Goal: Task Accomplishment & Management: Use online tool/utility

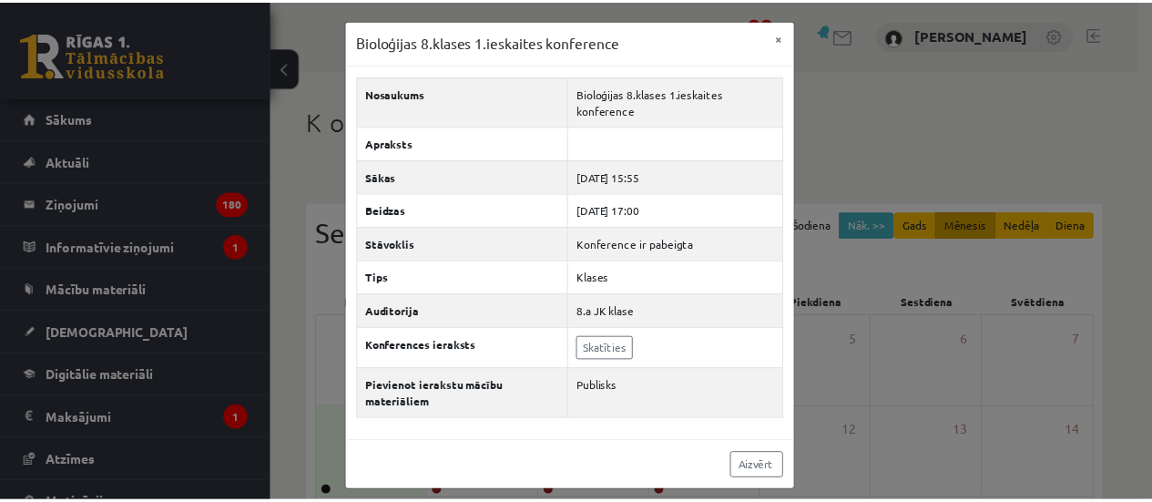
scroll to position [182, 0]
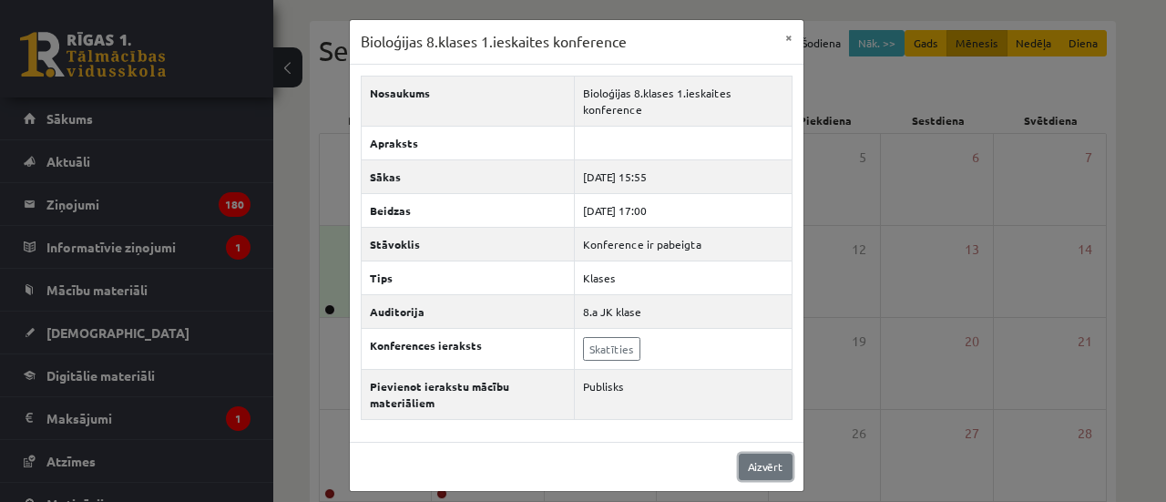
click at [753, 467] on link "Aizvērt" at bounding box center [765, 466] width 54 height 26
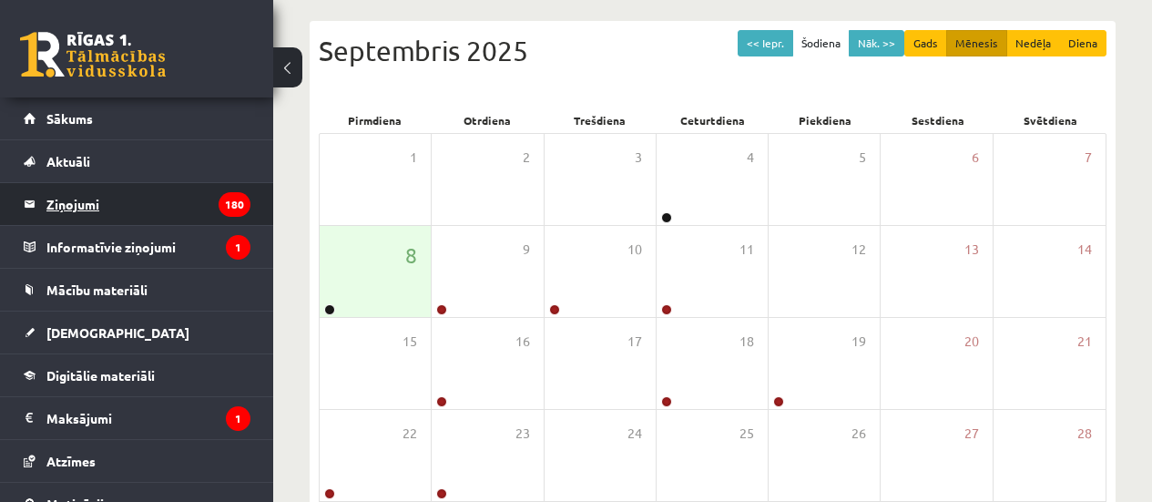
click at [107, 223] on legend "Ziņojumi 180" at bounding box center [148, 204] width 204 height 42
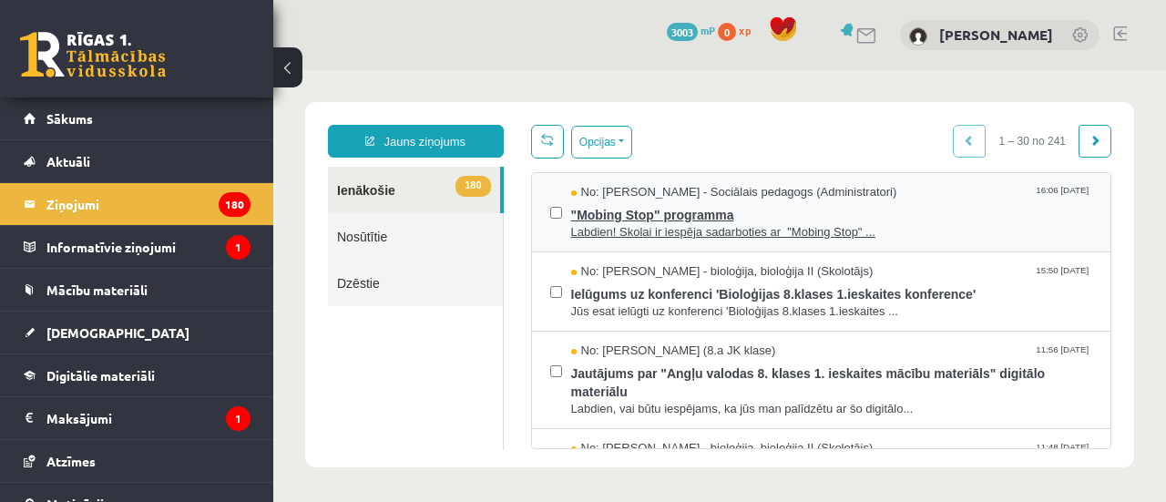
click at [687, 205] on span ""Mobing Stop" programma" at bounding box center [832, 212] width 522 height 23
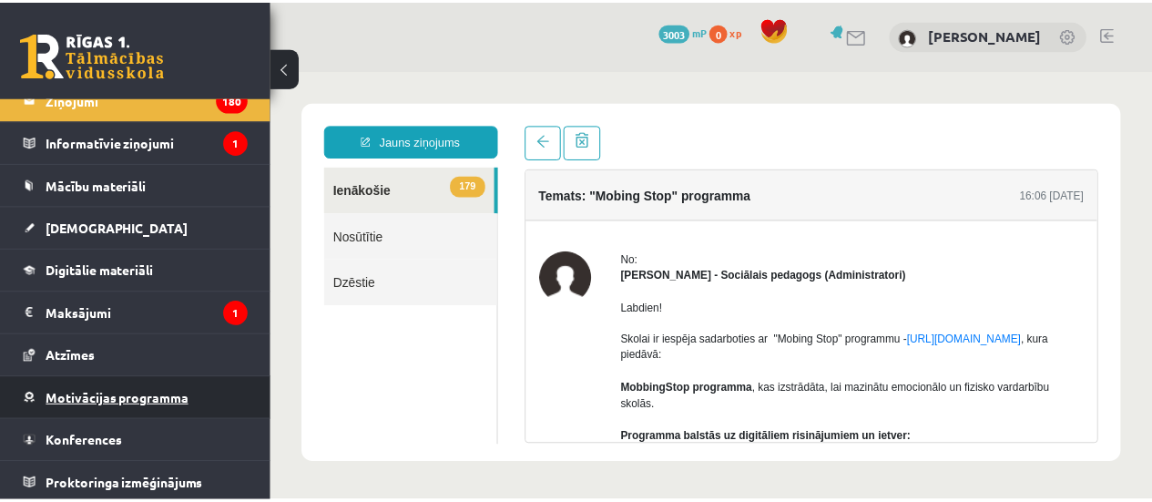
scroll to position [108, 0]
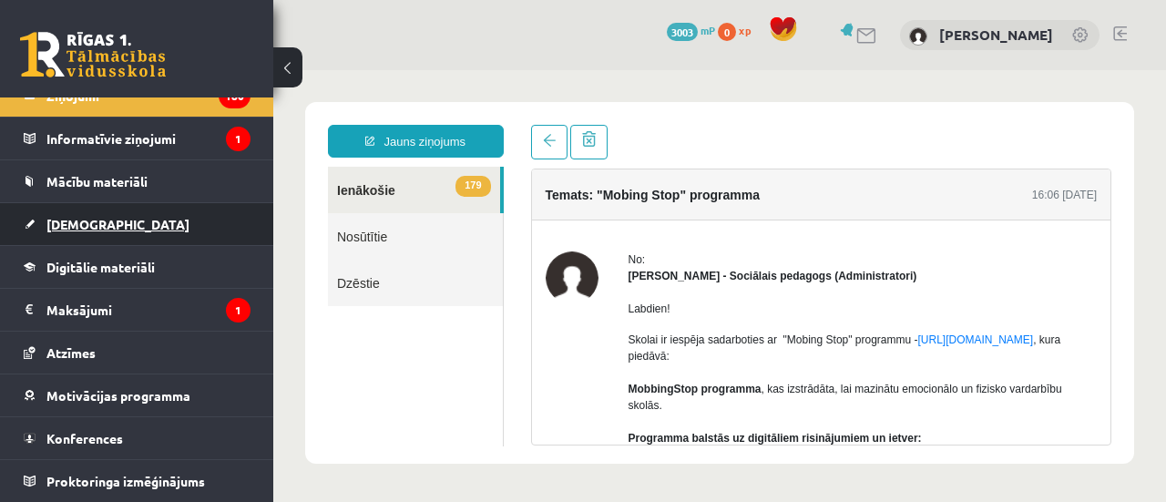
click at [87, 227] on span "[DEMOGRAPHIC_DATA]" at bounding box center [117, 224] width 143 height 16
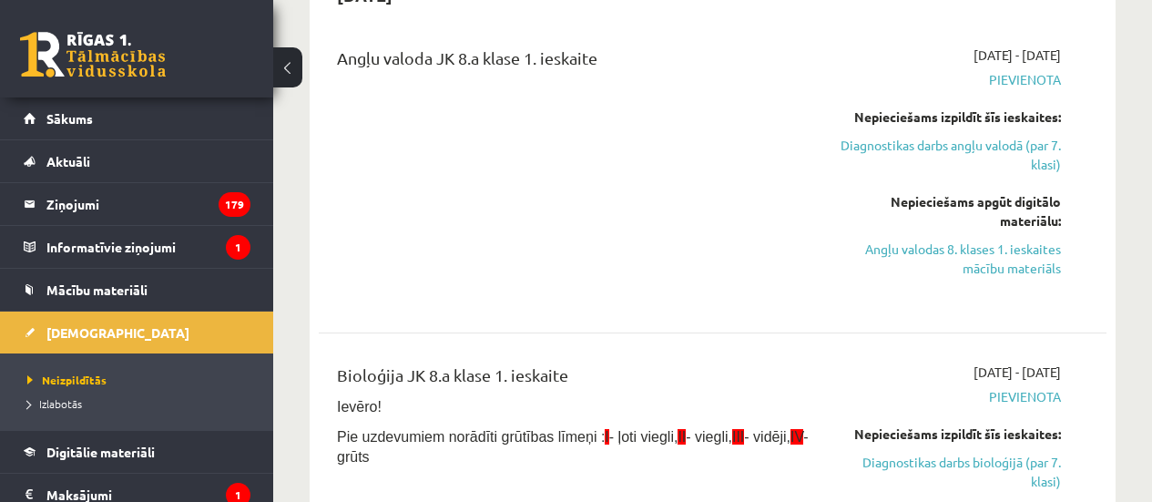
scroll to position [273, 0]
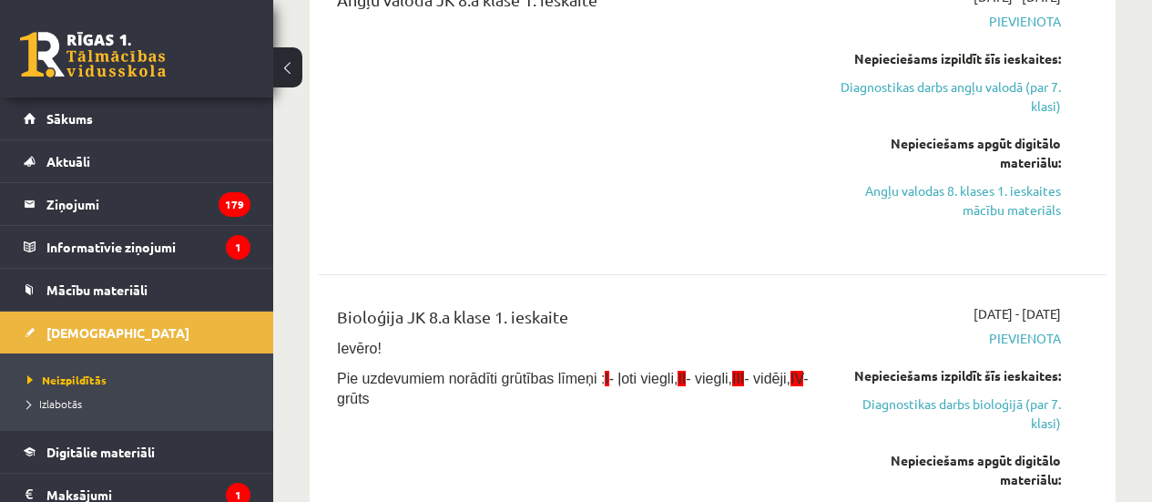
click at [1050, 400] on link "Diagnostikas darbs bioloģijā (par 7. klasi)" at bounding box center [949, 413] width 223 height 38
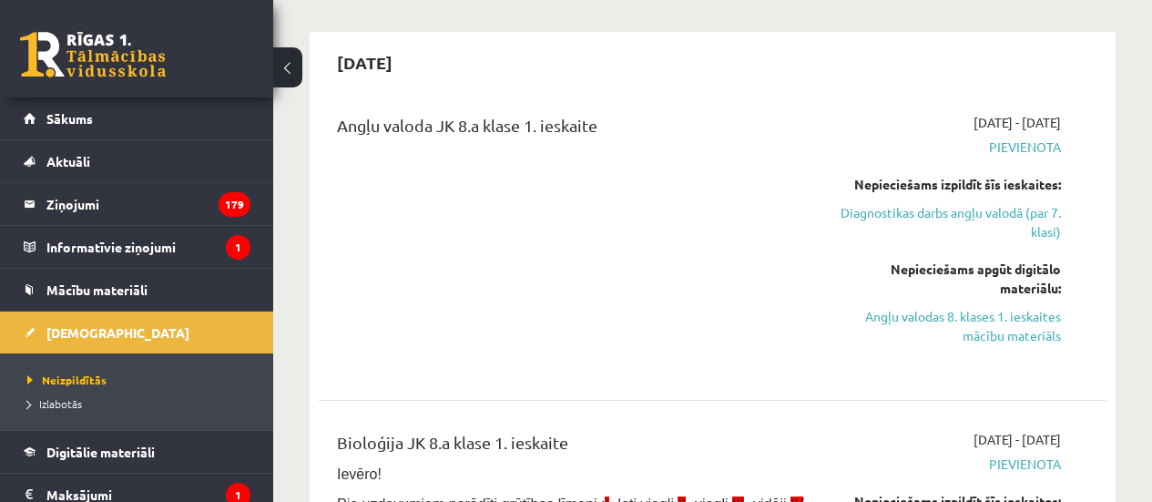
scroll to position [322, 0]
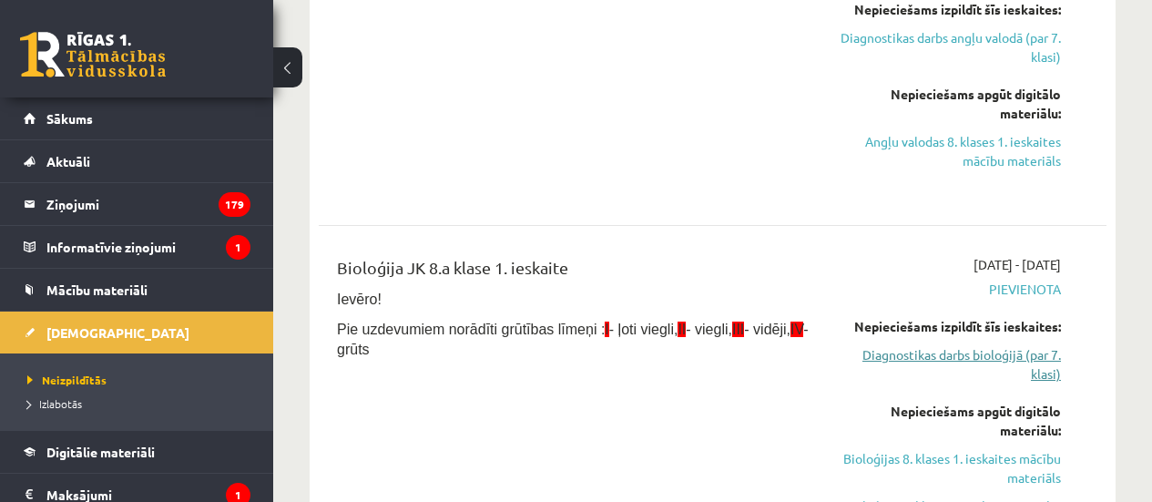
click at [1032, 362] on link "Diagnostikas darbs bioloģijā (par 7. klasi)" at bounding box center [949, 364] width 223 height 38
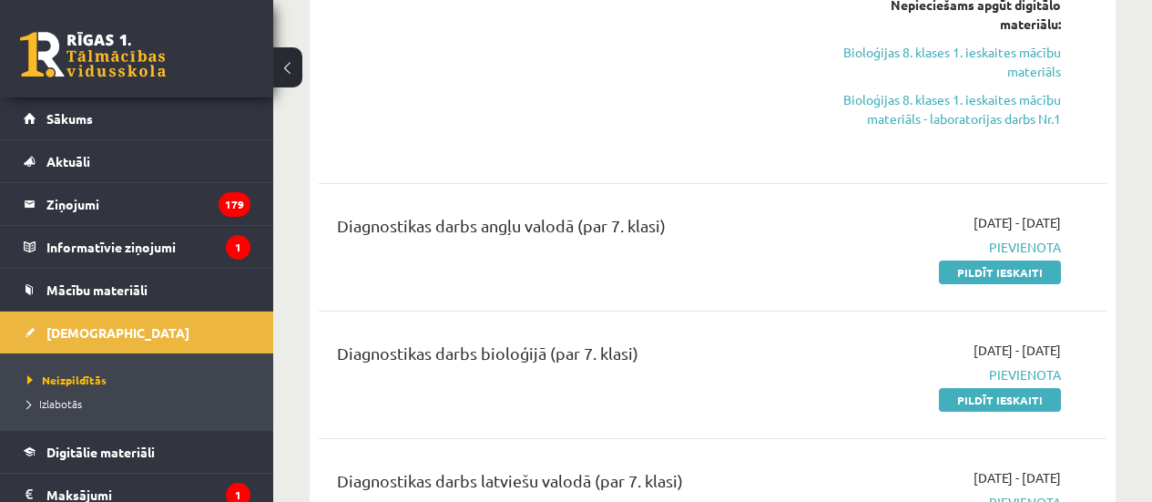
scroll to position [687, 0]
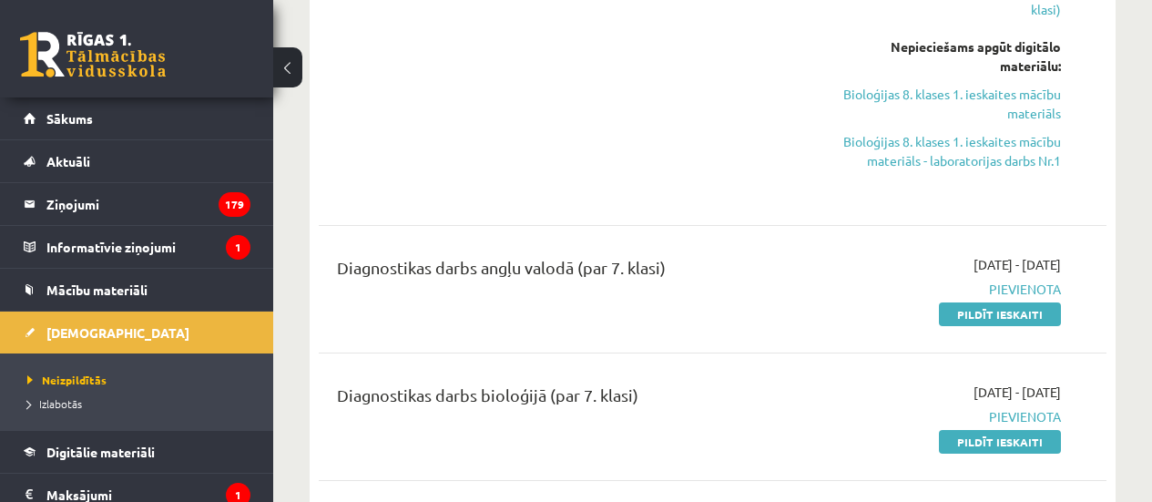
click at [975, 408] on span "Pievienota" at bounding box center [949, 416] width 223 height 19
click at [979, 444] on link "Pildīt ieskaiti" at bounding box center [1000, 442] width 122 height 24
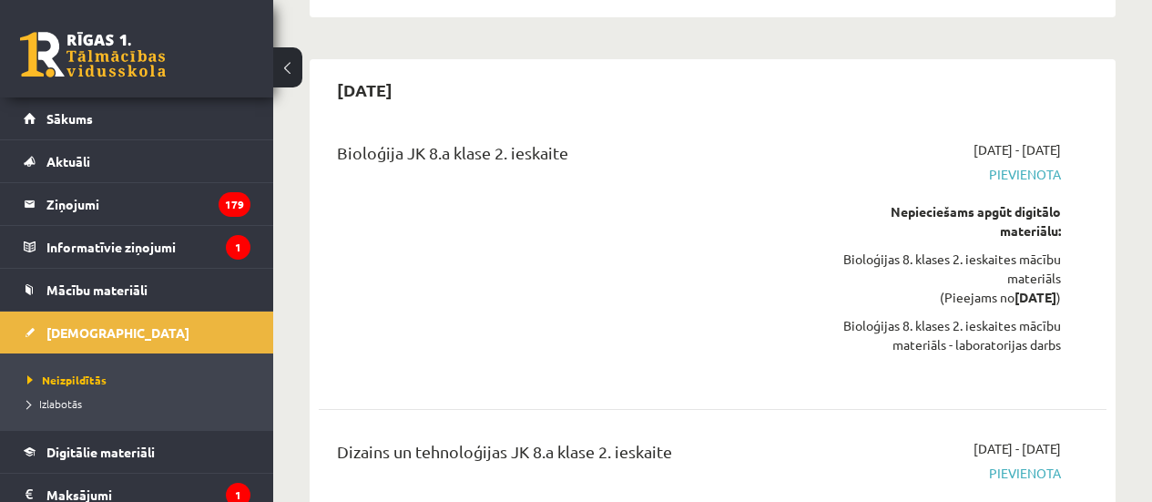
scroll to position [0, 0]
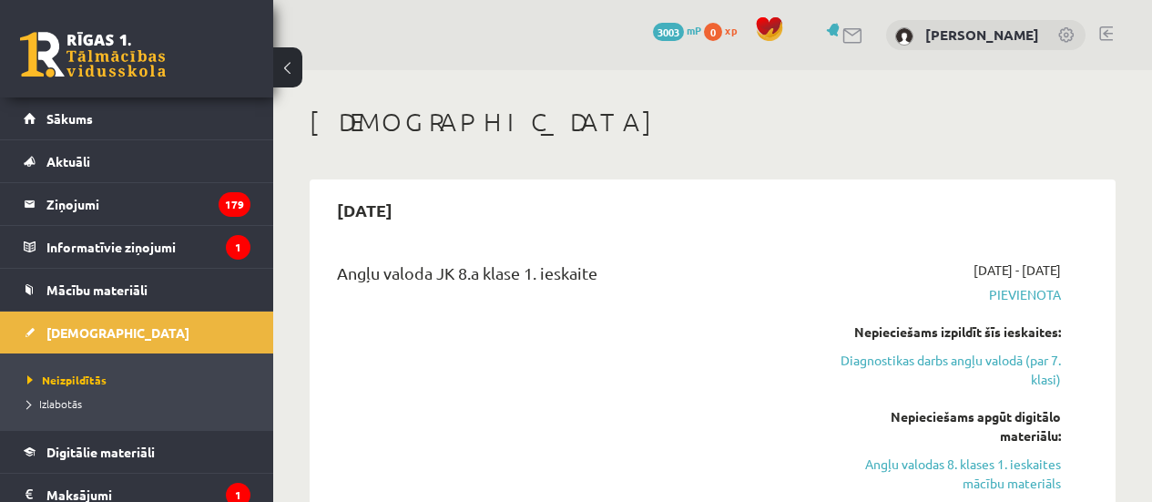
click at [587, 118] on h1 "[DEMOGRAPHIC_DATA]" at bounding box center [713, 122] width 806 height 31
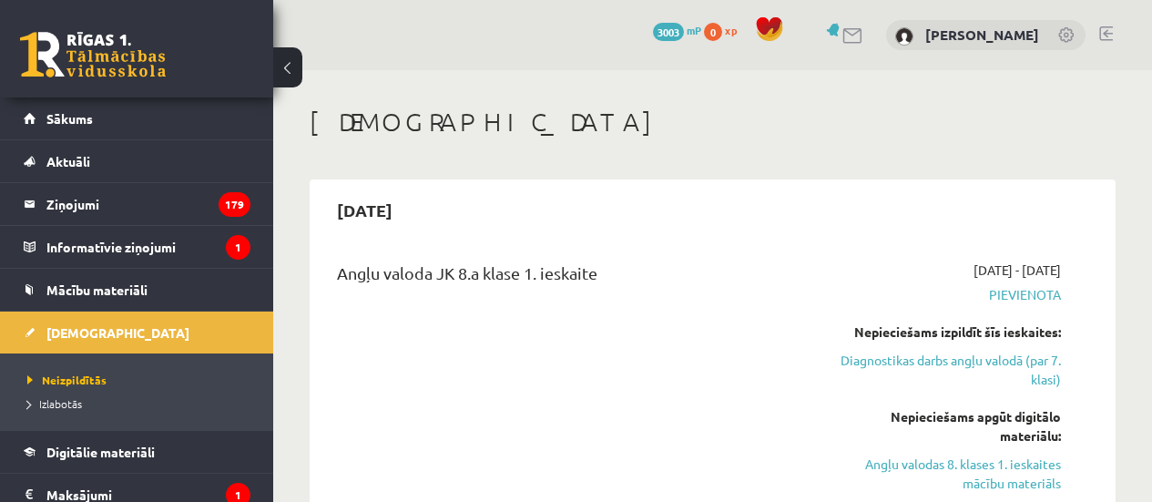
drag, startPoint x: 603, startPoint y: 93, endPoint x: 604, endPoint y: 76, distance: 16.4
click at [613, 50] on div "0 Dāvanas 3003 mP 0 xp [PERSON_NAME]" at bounding box center [712, 35] width 879 height 70
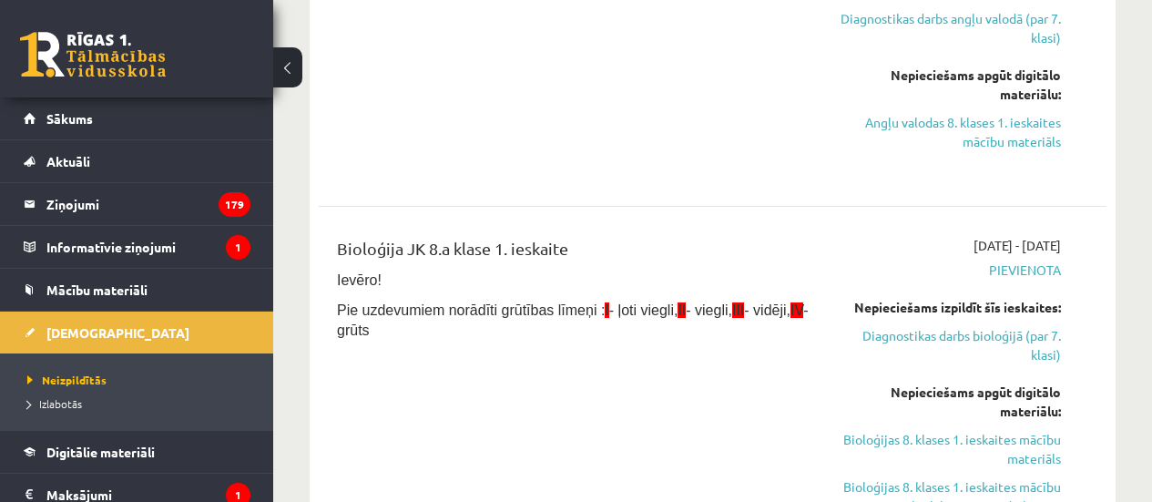
scroll to position [364, 0]
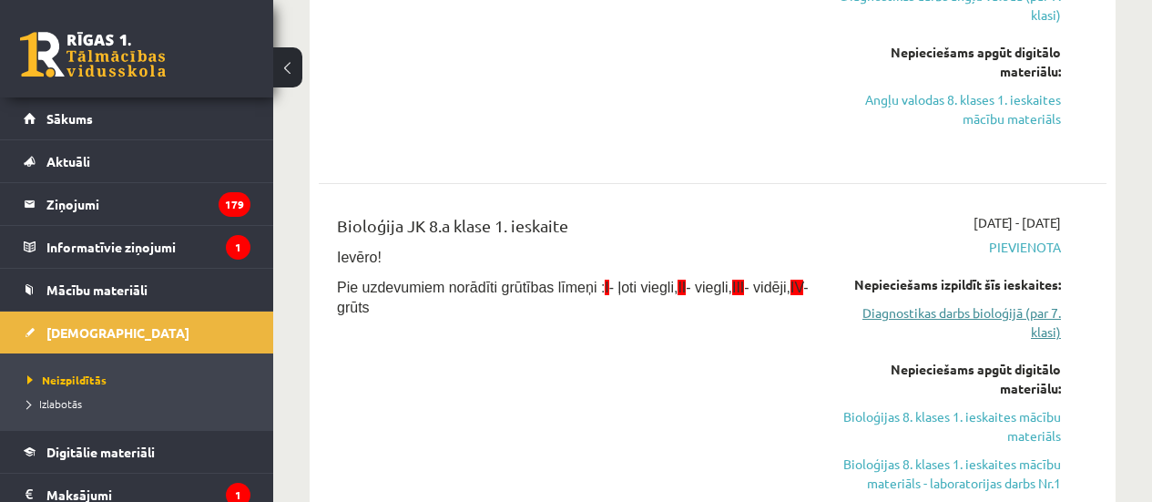
click at [1003, 321] on link "Diagnostikas darbs bioloģijā (par 7. klasi)" at bounding box center [949, 322] width 223 height 38
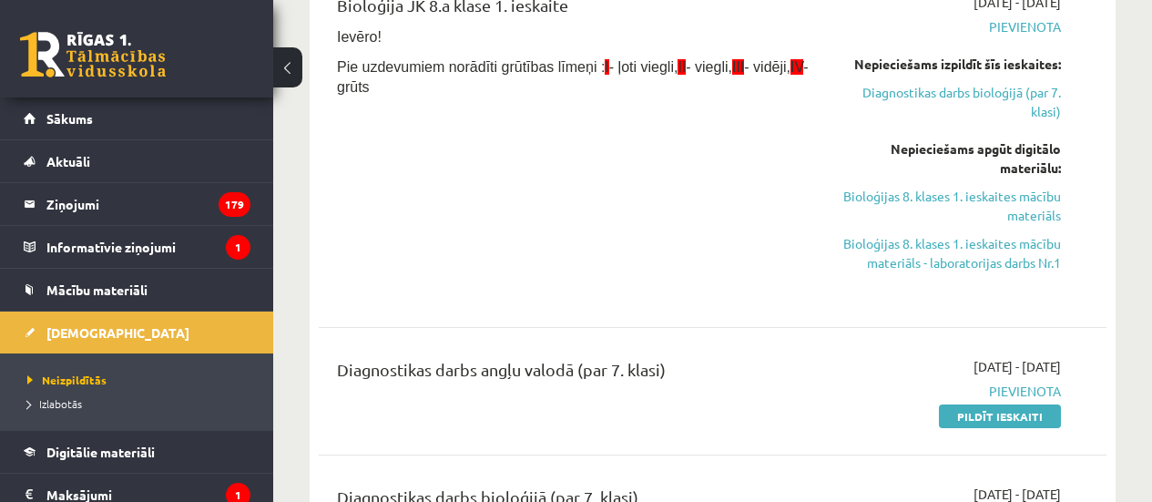
scroll to position [778, 0]
